Goal: Task Accomplishment & Management: Use online tool/utility

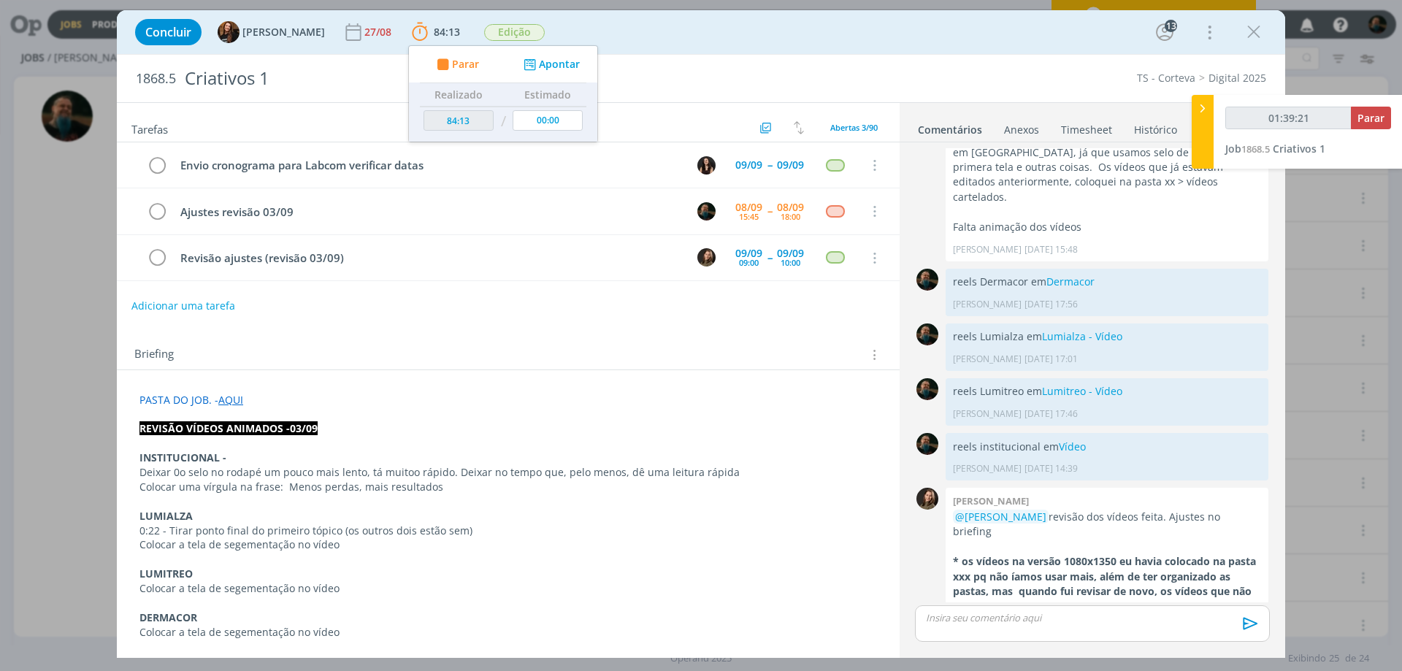
click at [1248, 32] on icon "dialog" at bounding box center [1253, 32] width 22 height 22
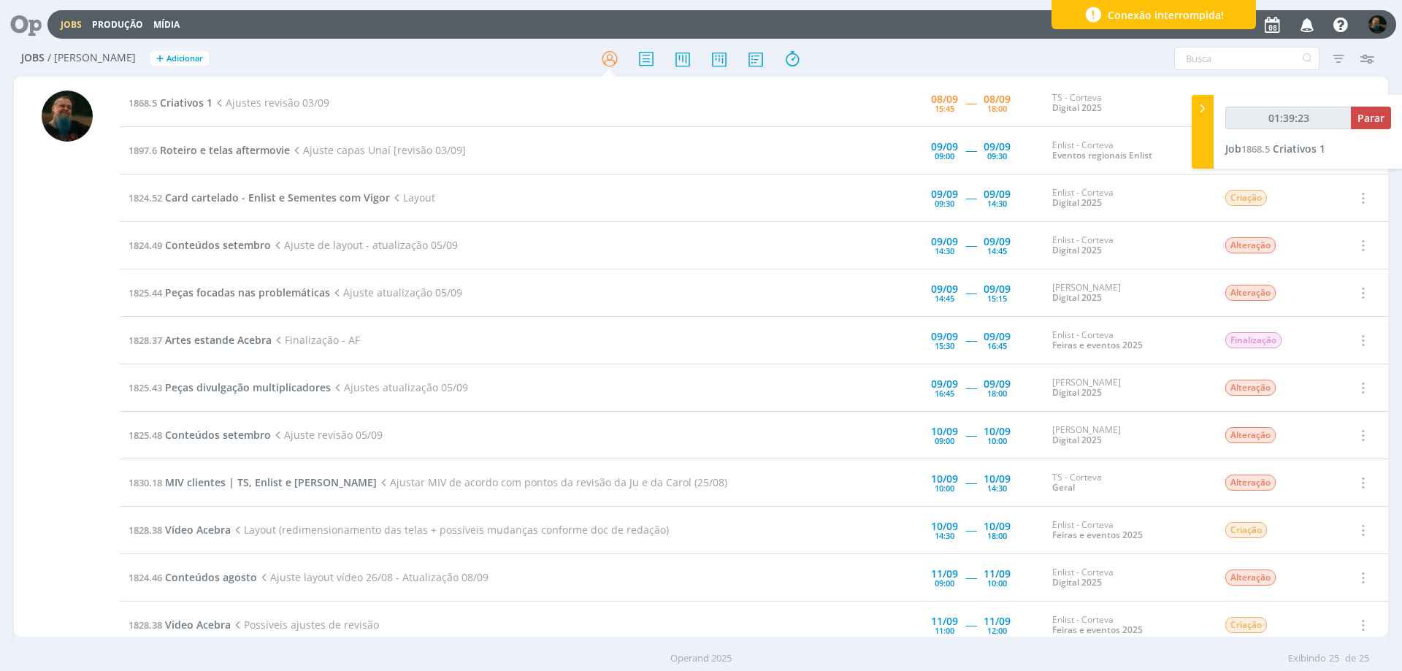
click at [1245, 18] on div "Conexão interrompida!" at bounding box center [1153, 14] width 204 height 29
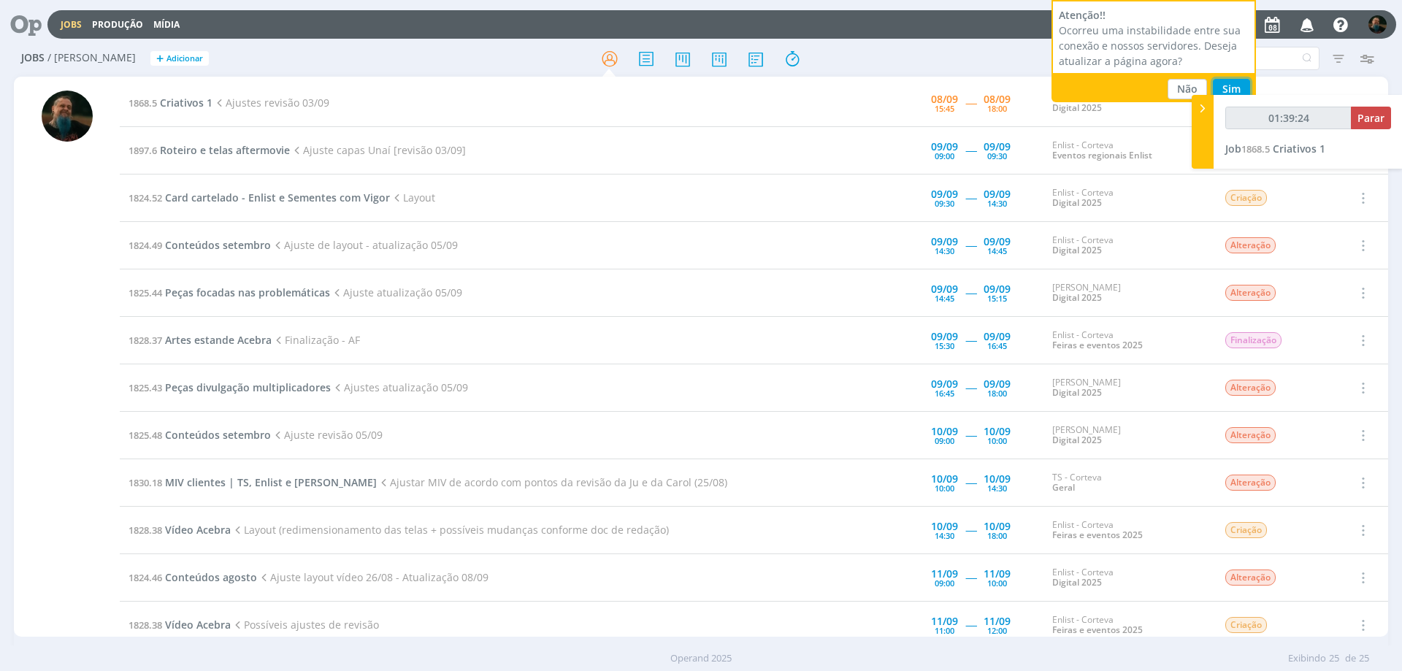
click at [1227, 82] on button "Sim" at bounding box center [1231, 89] width 37 height 20
type input "01:39:26"
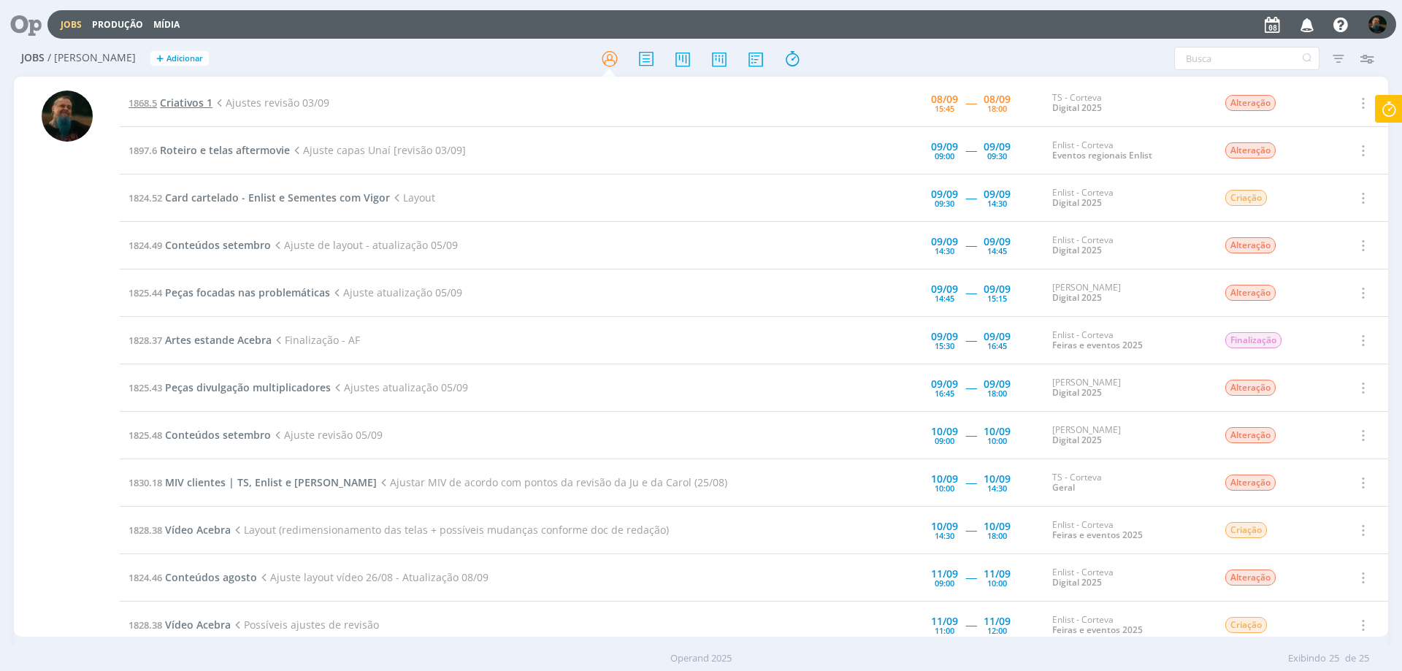
click at [181, 99] on span "Criativos 1" at bounding box center [186, 103] width 53 height 14
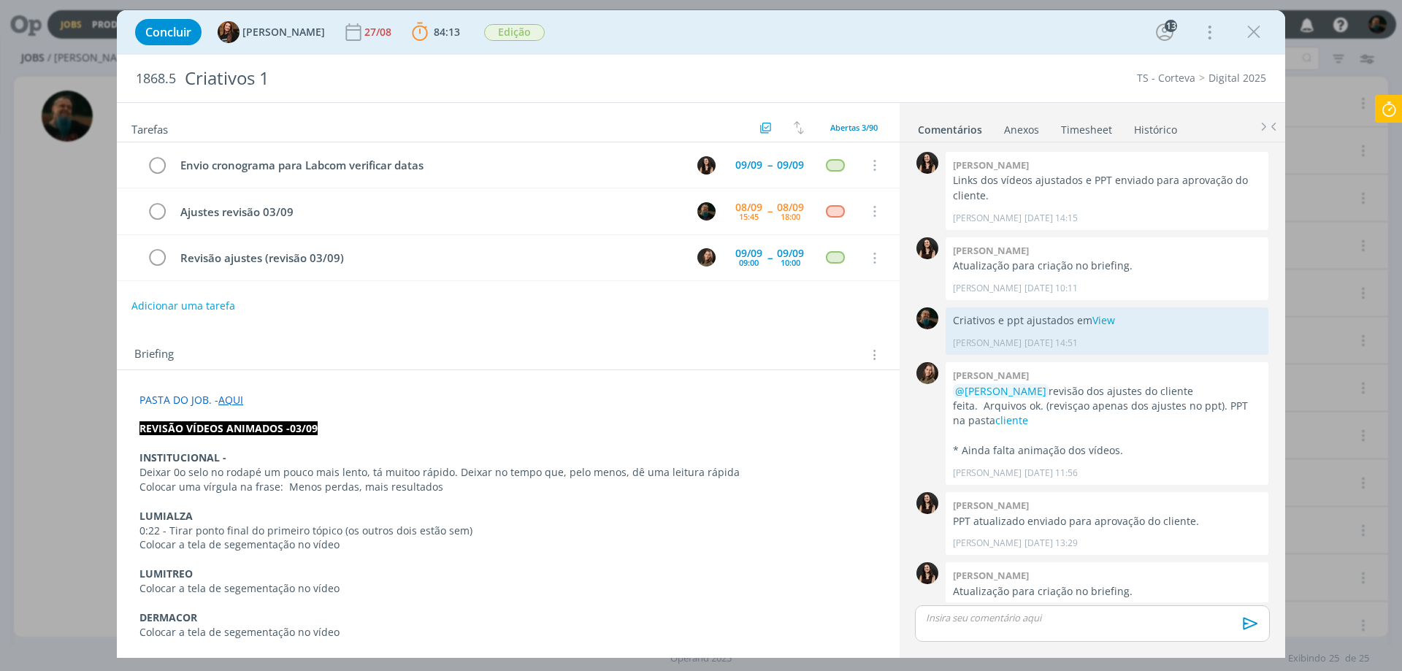
scroll to position [1614, 0]
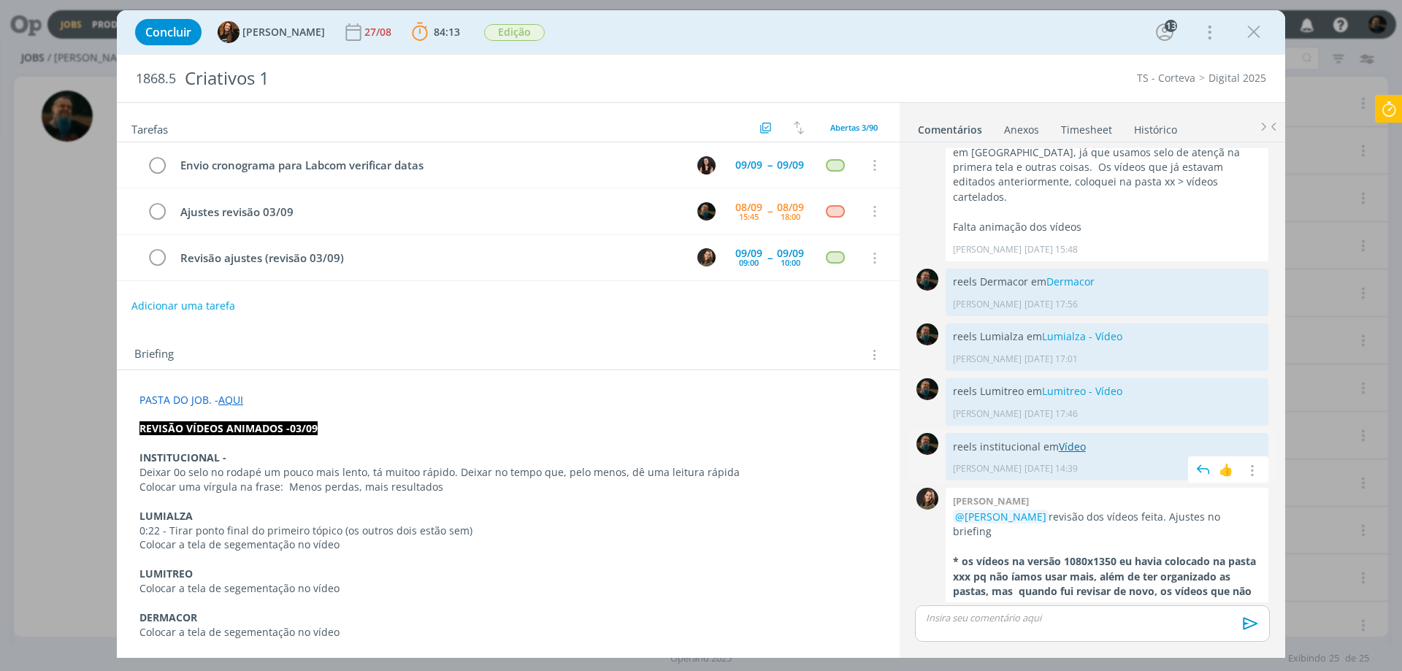
click at [1076, 439] on link "Vídeo" at bounding box center [1072, 446] width 27 height 14
click at [1041, 621] on p "dialog" at bounding box center [1091, 617] width 331 height 13
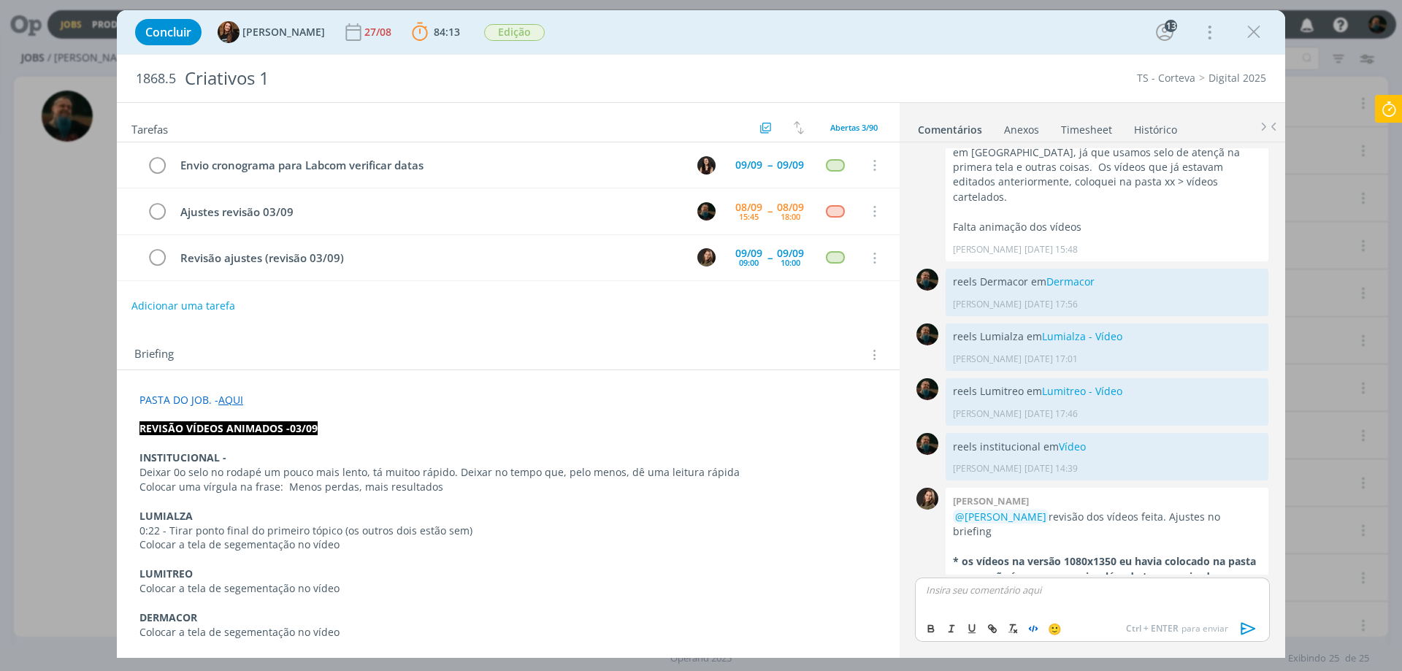
scroll to position [1642, 0]
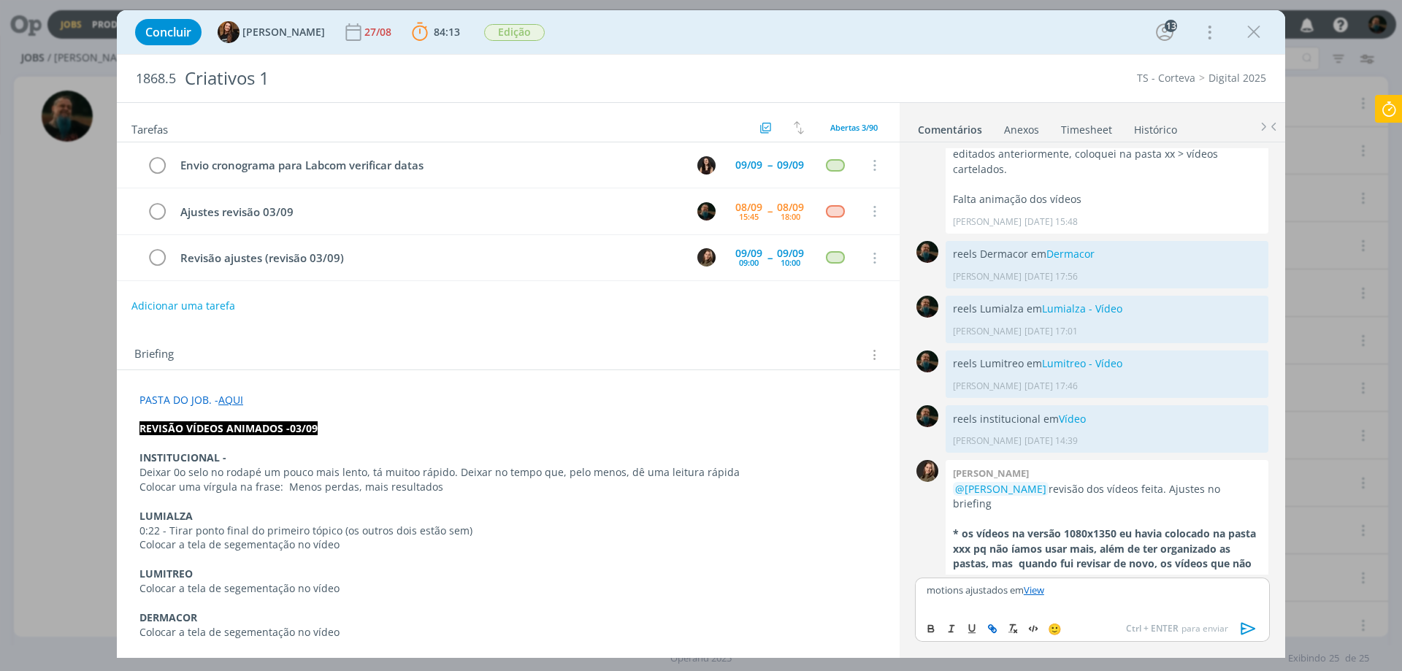
click at [1242, 626] on icon "dialog" at bounding box center [1248, 628] width 15 height 12
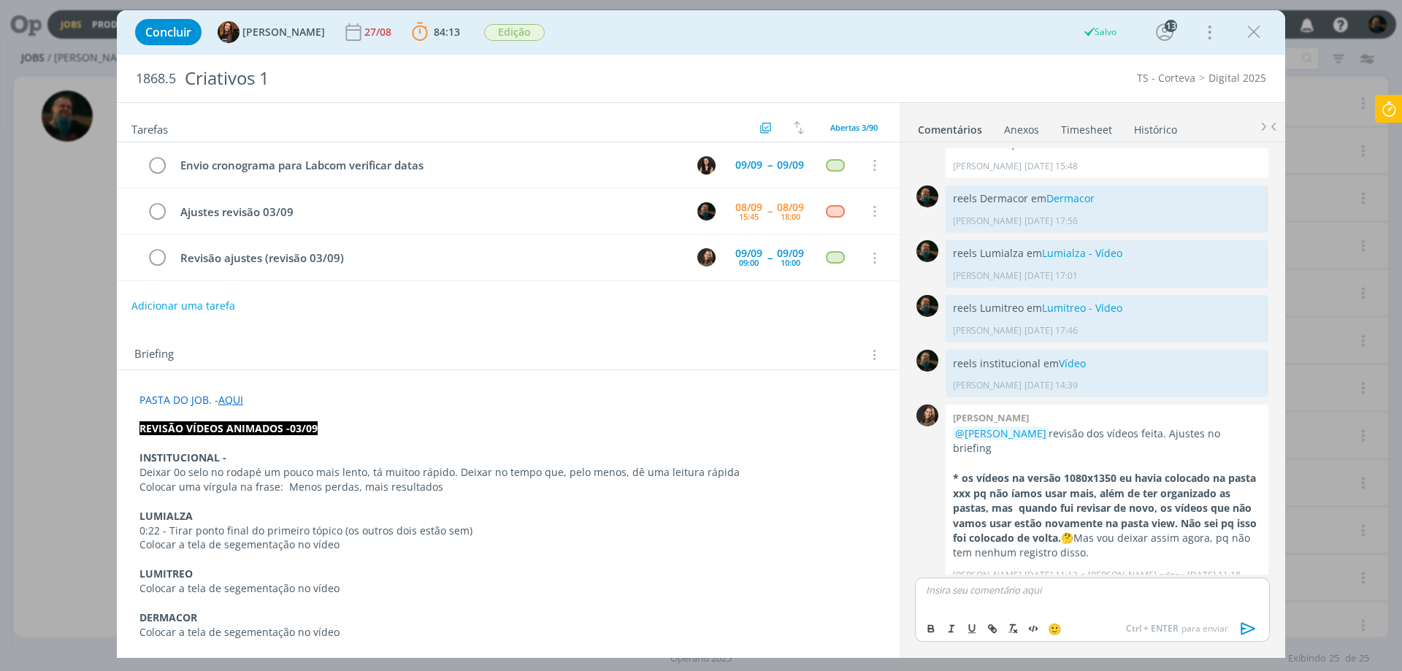
click at [1386, 107] on icon at bounding box center [1388, 109] width 26 height 28
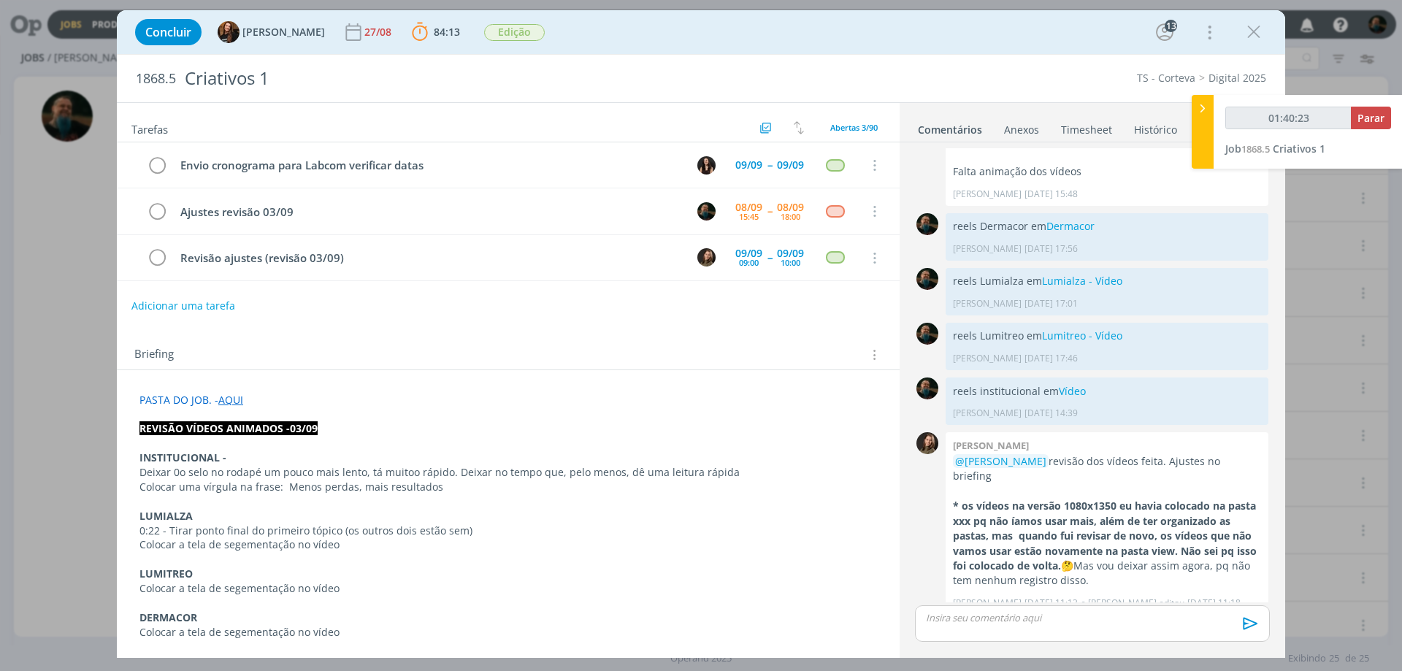
type input "01:40:24"
click at [1372, 115] on span "Parar" at bounding box center [1370, 118] width 27 height 14
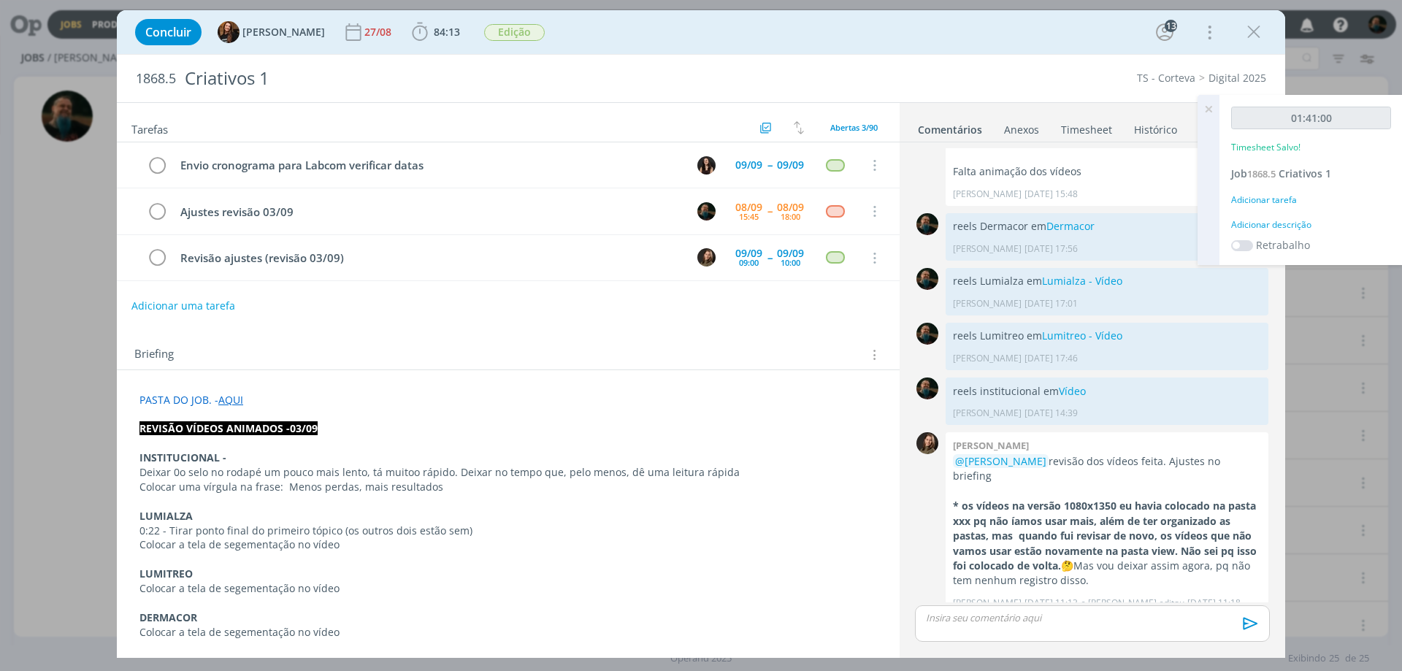
click at [1294, 226] on div "Adicionar descrição" at bounding box center [1311, 224] width 160 height 13
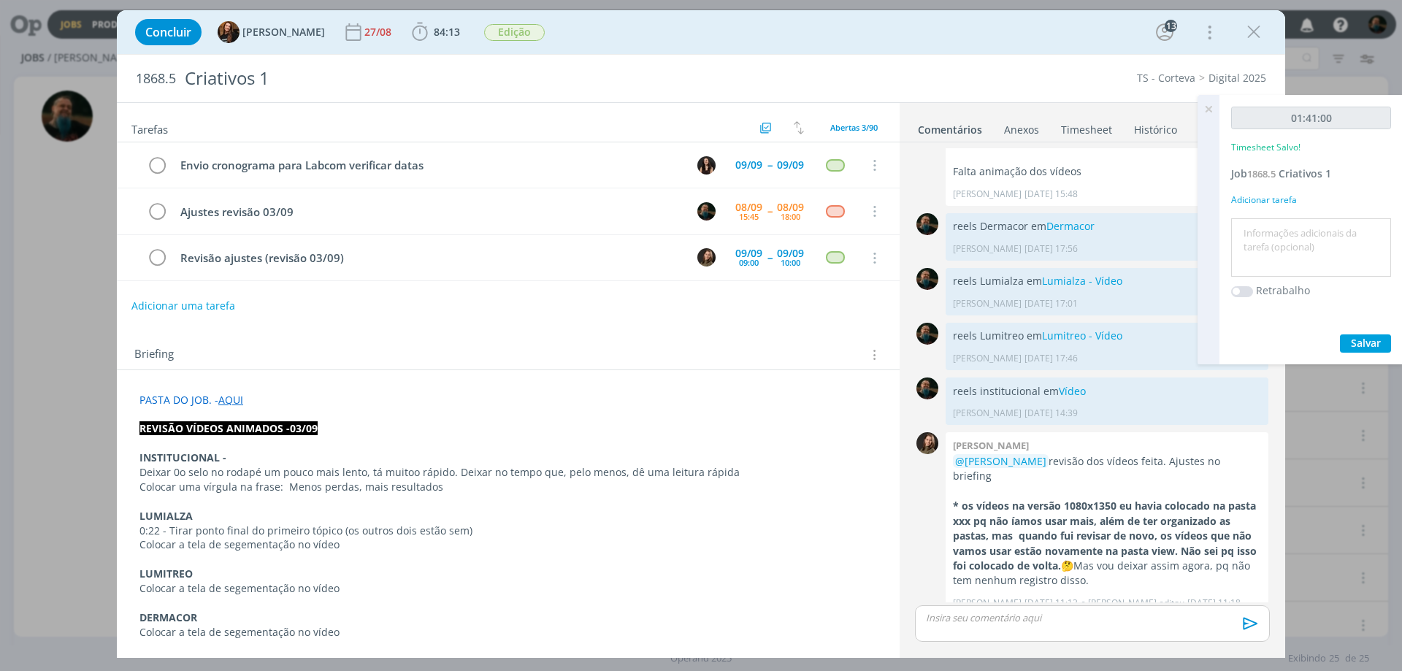
click at [1298, 244] on textarea at bounding box center [1310, 248] width 153 height 52
type textarea "ajuste nos motions"
click at [1365, 340] on span "Salvar" at bounding box center [1366, 343] width 30 height 14
click at [1209, 108] on icon at bounding box center [1208, 109] width 26 height 28
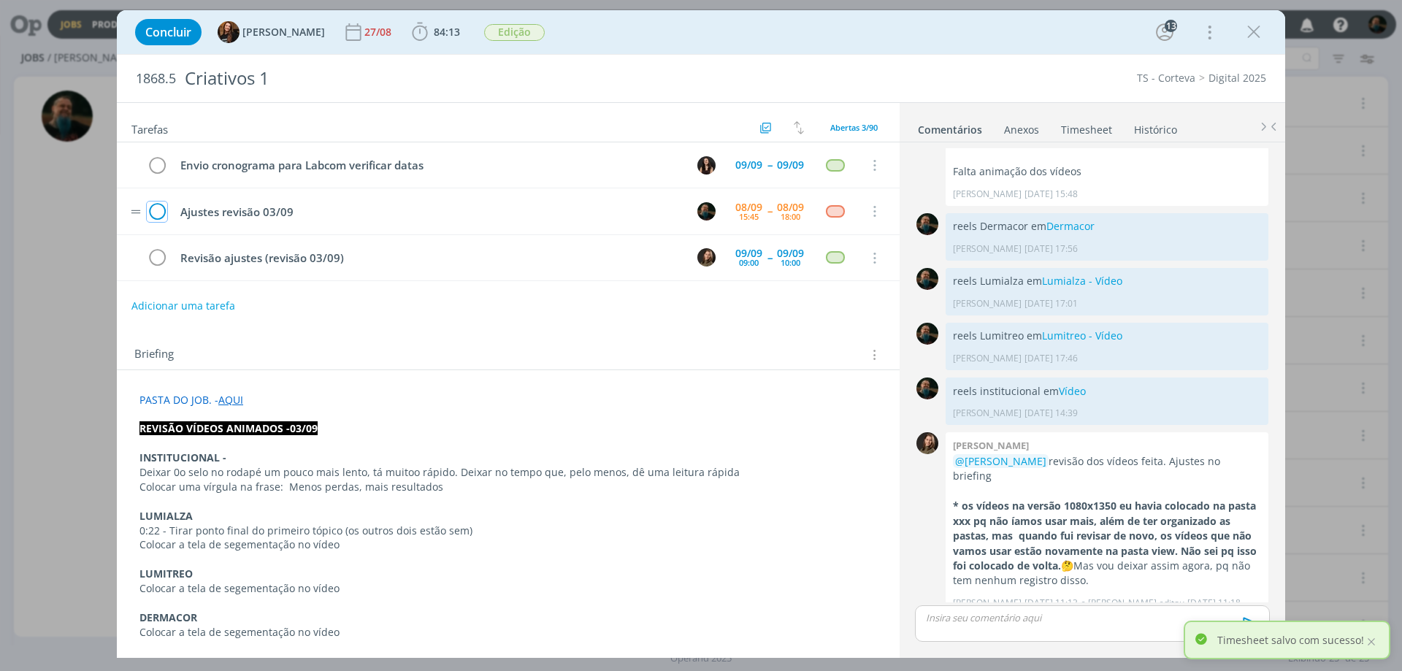
click at [151, 210] on icon "dialog" at bounding box center [157, 212] width 20 height 22
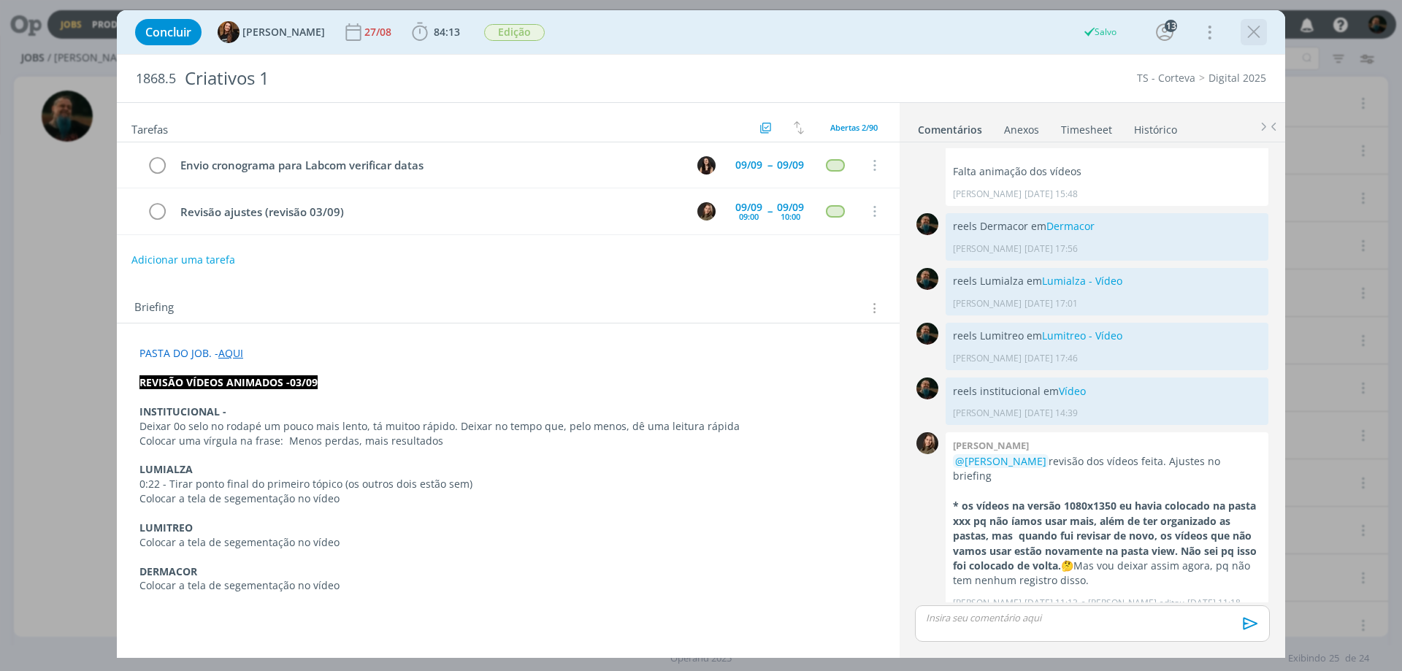
click at [1257, 31] on icon "dialog" at bounding box center [1253, 32] width 22 height 22
